Goal: Information Seeking & Learning: Learn about a topic

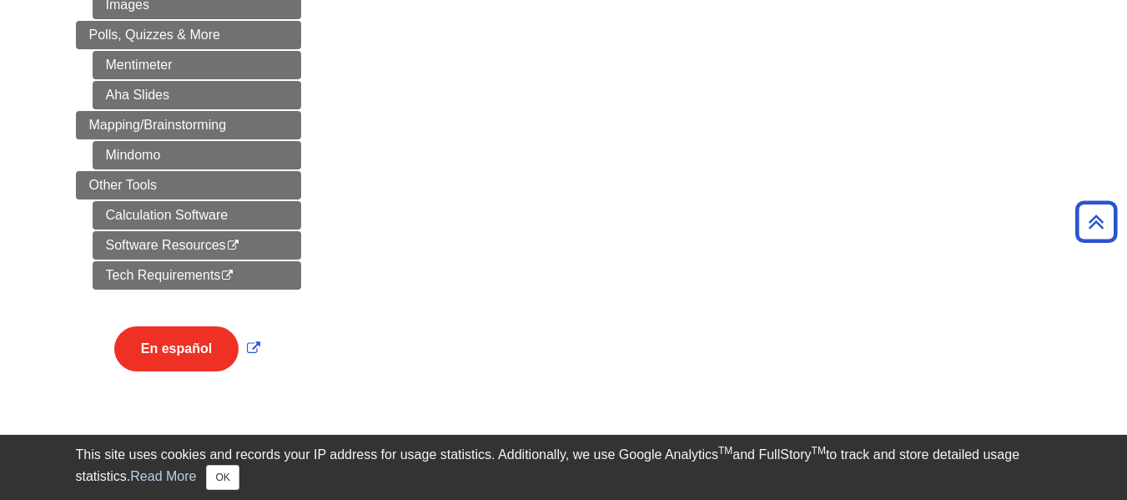
scroll to position [1010, 0]
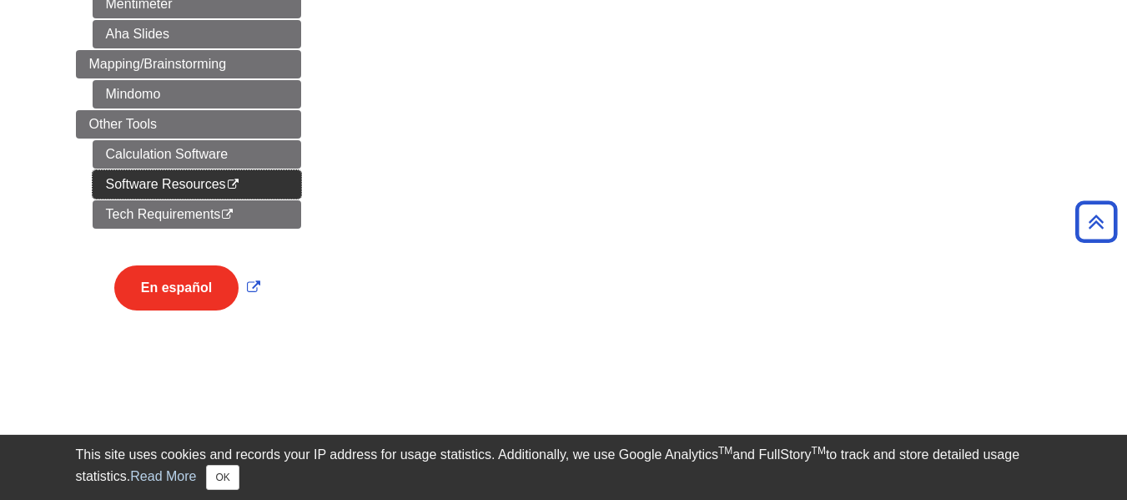
click at [179, 189] on link "Software Resources This link opens in a new window" at bounding box center [197, 184] width 209 height 28
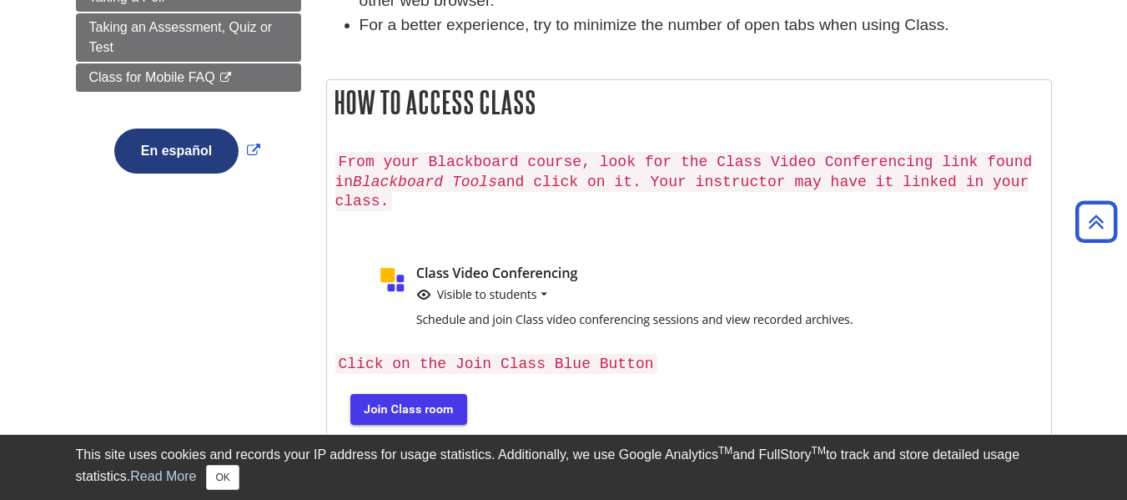
scroll to position [396, 0]
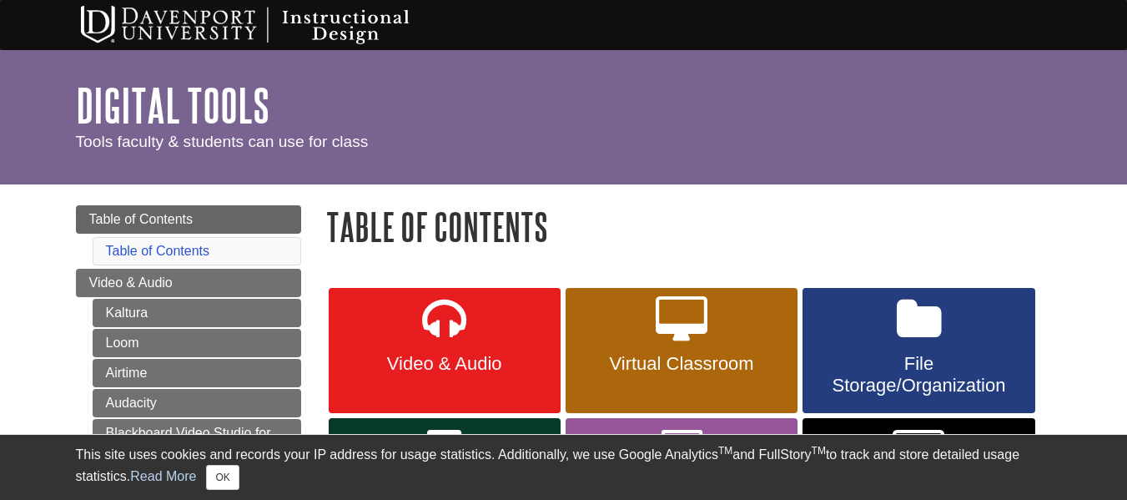
scroll to position [1010, 0]
